Goal: Find specific page/section: Find specific page/section

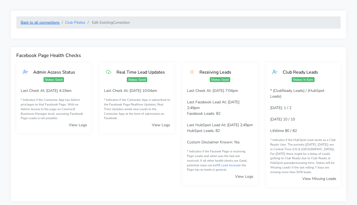
click at [47, 23] on link "Back to all connections" at bounding box center [40, 22] width 39 height 5
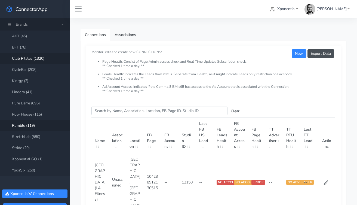
click at [29, 125] on link "Rumble (119)" at bounding box center [35, 125] width 70 height 11
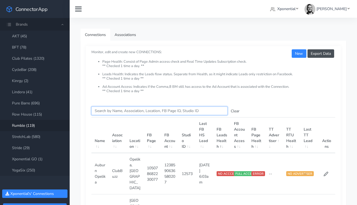
click at [99, 111] on input "Search this table" at bounding box center [160, 111] width 136 height 8
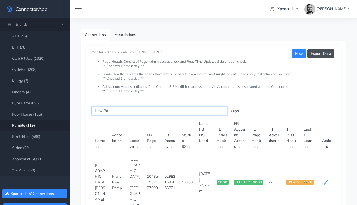
type input "New Ro"
click at [325, 180] on icon at bounding box center [326, 182] width 5 height 5
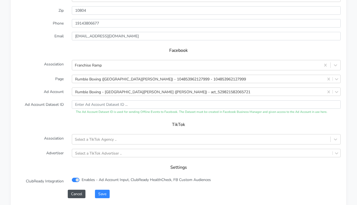
scroll to position [559, 0]
